Goal: Information Seeking & Learning: Learn about a topic

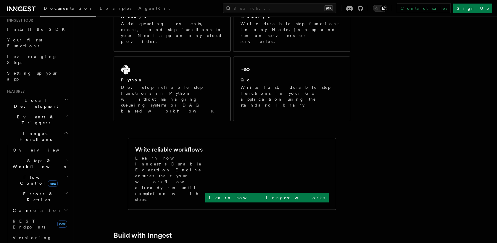
scroll to position [110, 0]
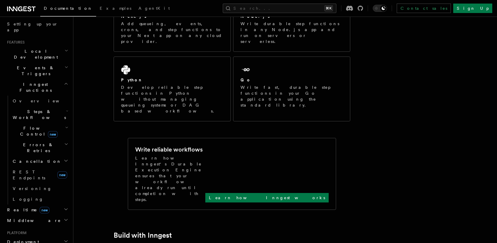
click at [66, 127] on icon "button" at bounding box center [67, 127] width 2 height 1
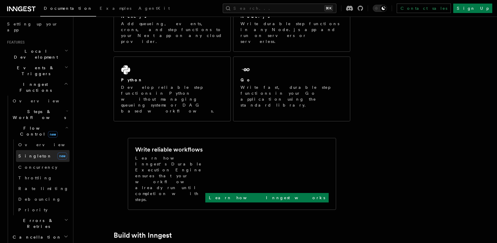
click at [38, 150] on link "[PERSON_NAME] new" at bounding box center [43, 156] width 54 height 12
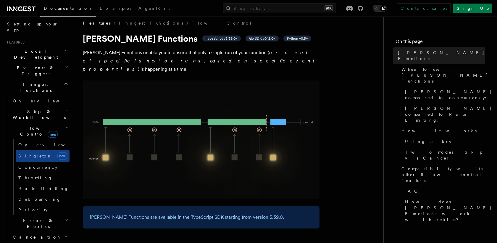
scroll to position [10, 0]
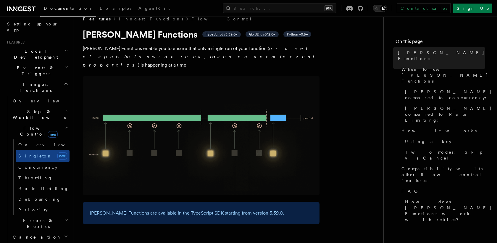
click at [209, 48] on p "[PERSON_NAME] Functions enable you to ensure that only a single run of your fun…" at bounding box center [201, 56] width 237 height 25
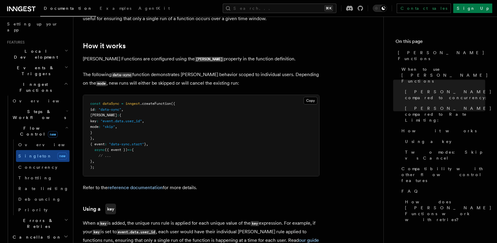
scroll to position [417, 0]
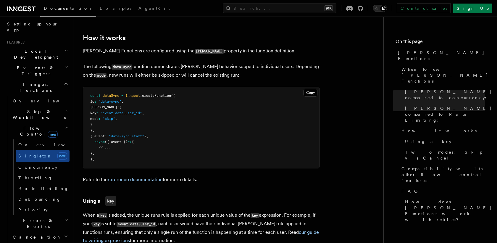
click at [103, 93] on span "dataSync" at bounding box center [111, 95] width 17 height 4
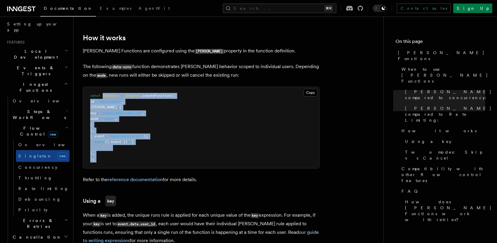
drag, startPoint x: 103, startPoint y: 89, endPoint x: 136, endPoint y: 146, distance: 65.4
click at [146, 151] on pre "const dataSync = inngest .createFunction ({ id : "data-sync" , [PERSON_NAME] : …" at bounding box center [201, 127] width 236 height 81
click at [167, 145] on pre "const dataSync = inngest .createFunction ({ id : "data-sync" , [PERSON_NAME] : …" at bounding box center [201, 127] width 236 height 81
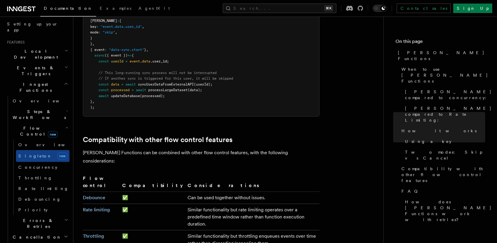
scroll to position [1038, 0]
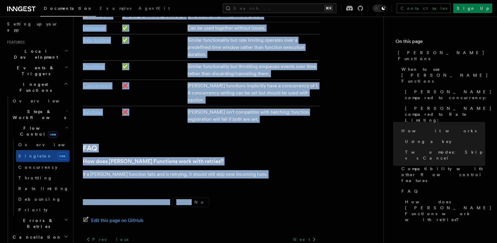
drag, startPoint x: 167, startPoint y: 145, endPoint x: 399, endPoint y: 24, distance: 261.2
